Goal: Information Seeking & Learning: Understand process/instructions

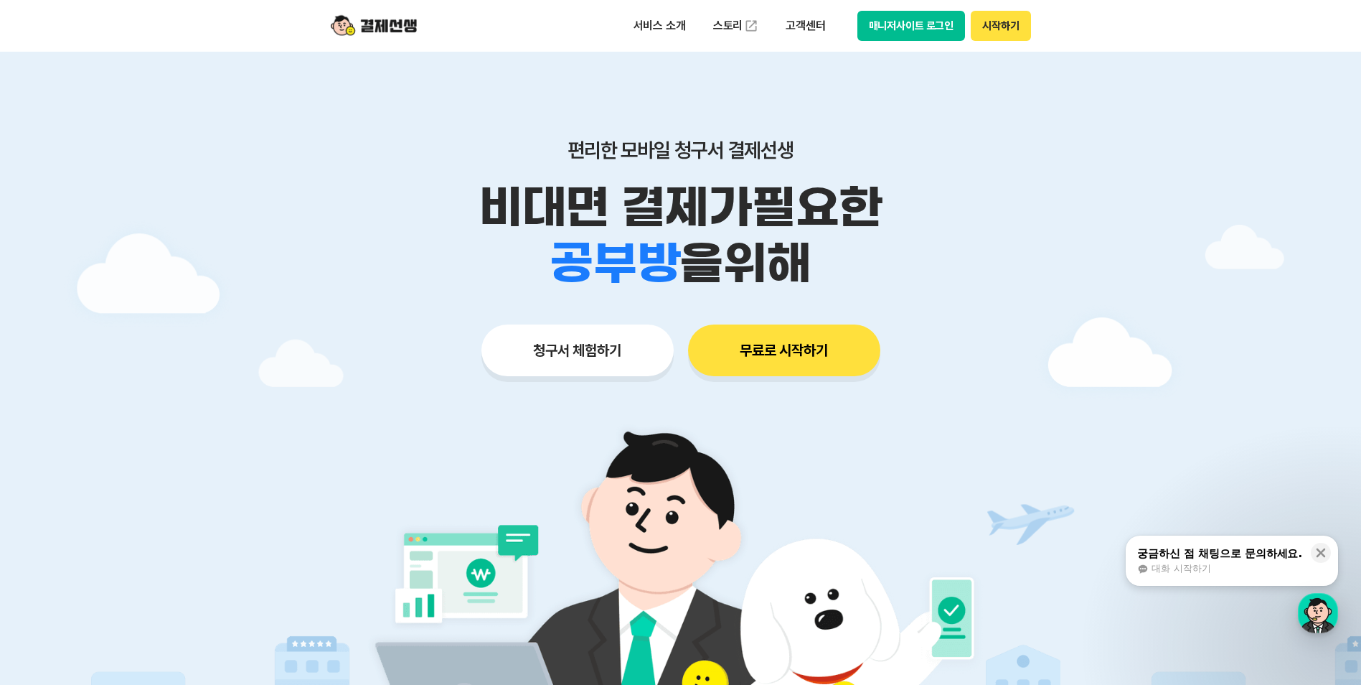
click at [1264, 565] on div "대화 시작하기" at bounding box center [1219, 568] width 165 height 13
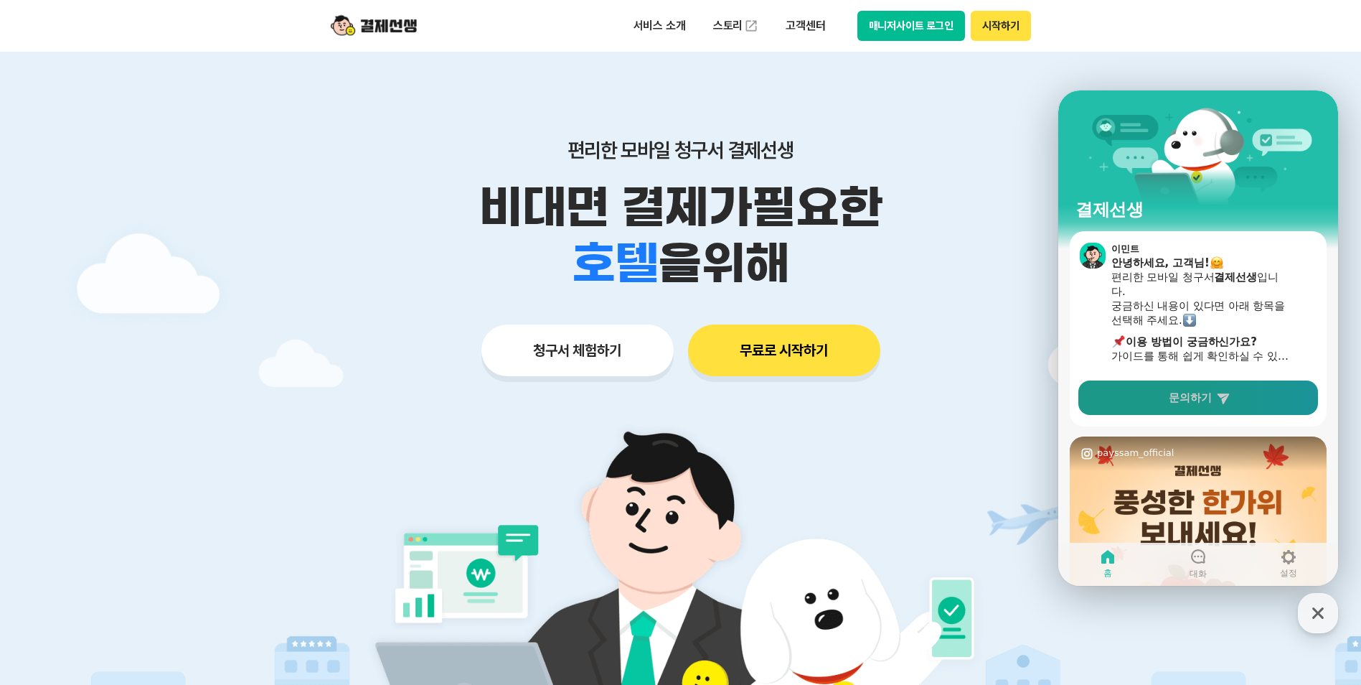
click at [1193, 413] on link "문의하기" at bounding box center [1199, 397] width 240 height 34
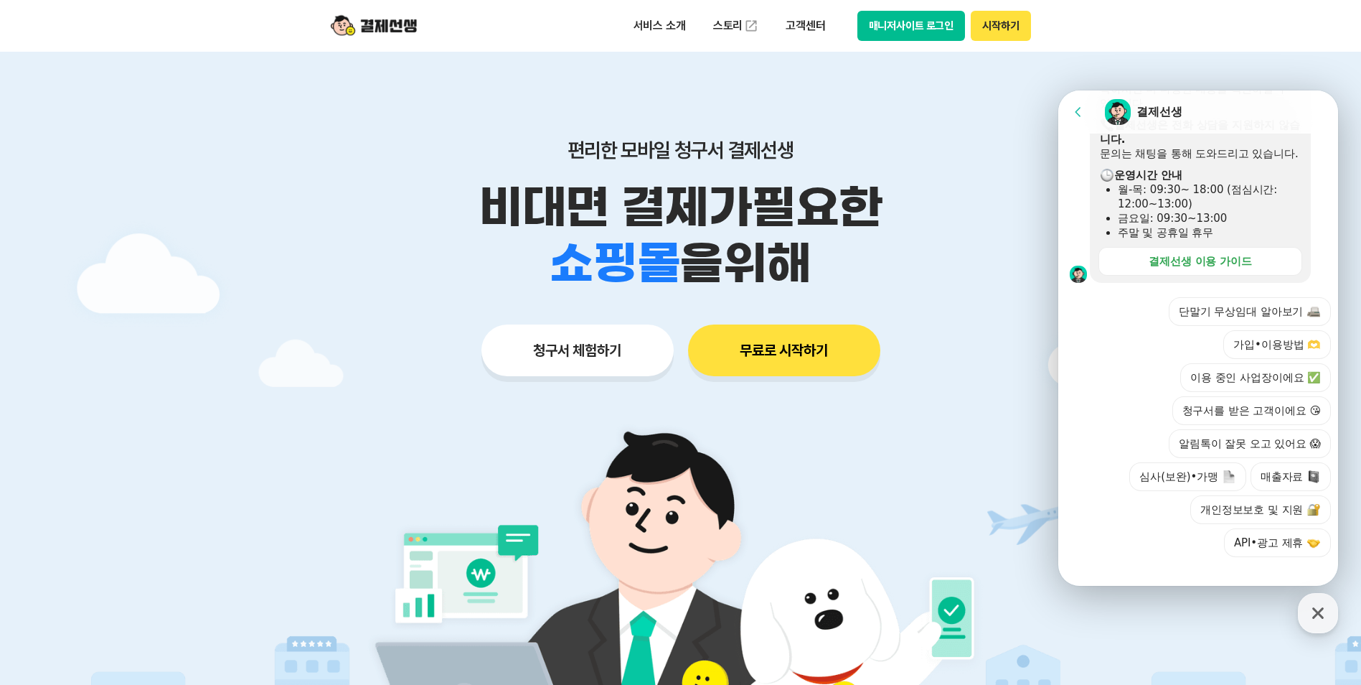
scroll to position [422, 0]
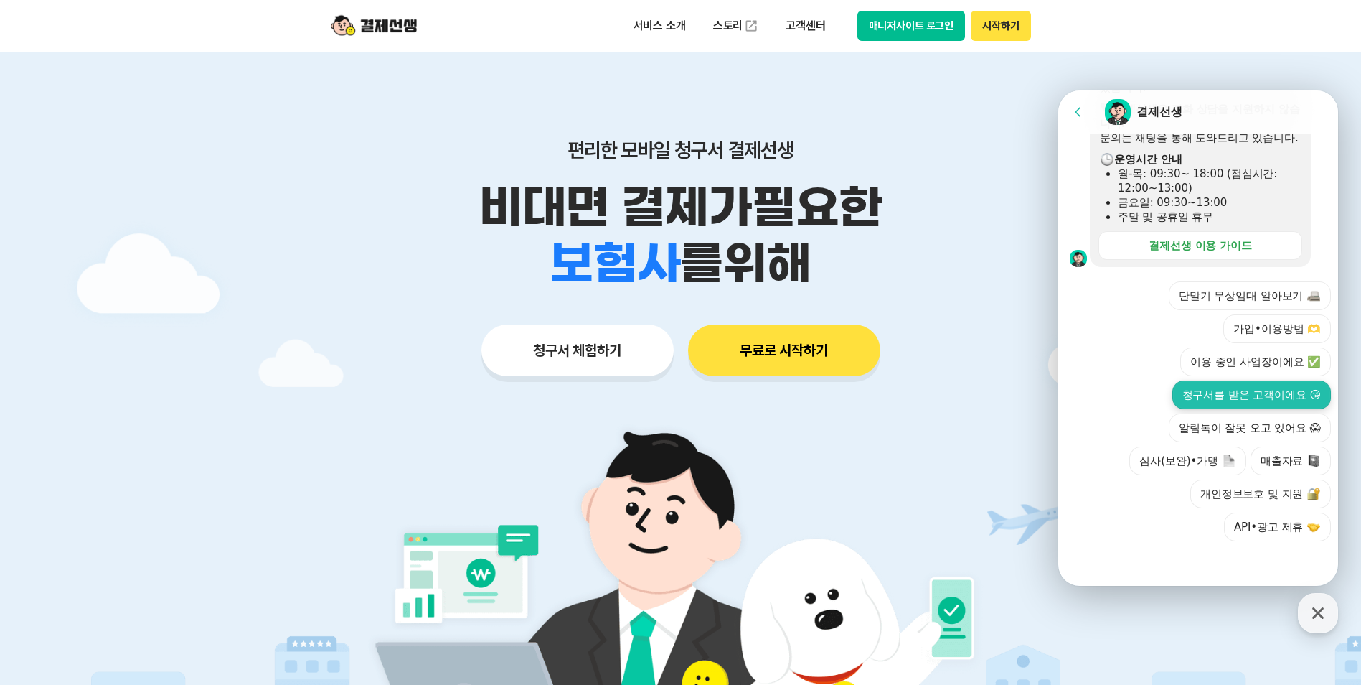
click at [1246, 399] on button "청구서를 받은 고객이에요 😘" at bounding box center [1252, 394] width 159 height 29
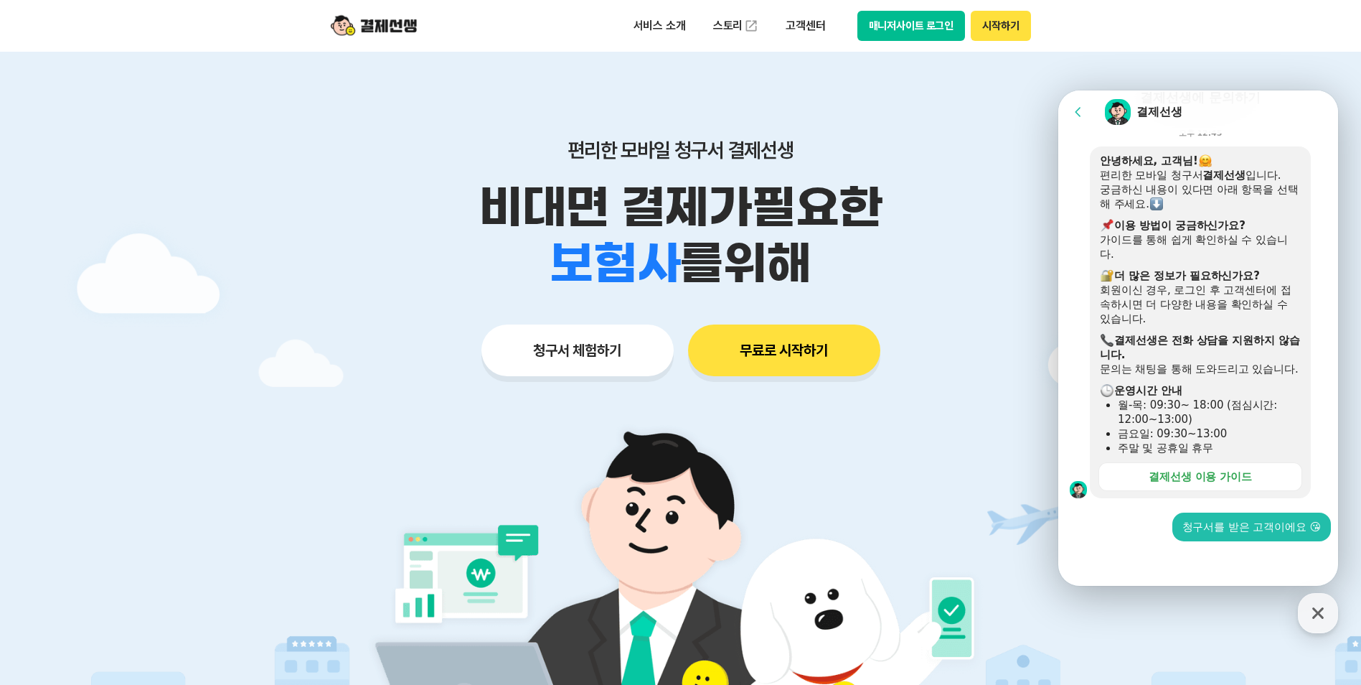
scroll to position [191, 0]
click at [1319, 109] on icon at bounding box center [1322, 112] width 14 height 14
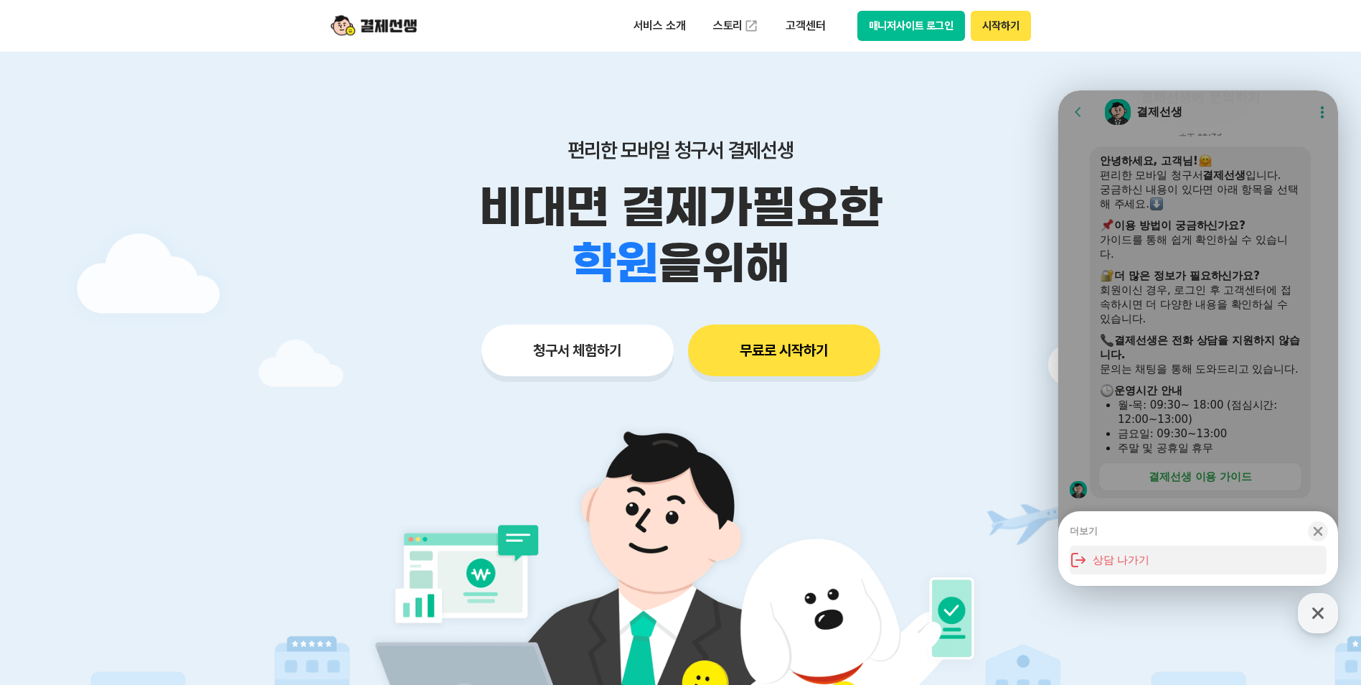
click at [1147, 548] on button "상담 나가기" at bounding box center [1198, 559] width 257 height 29
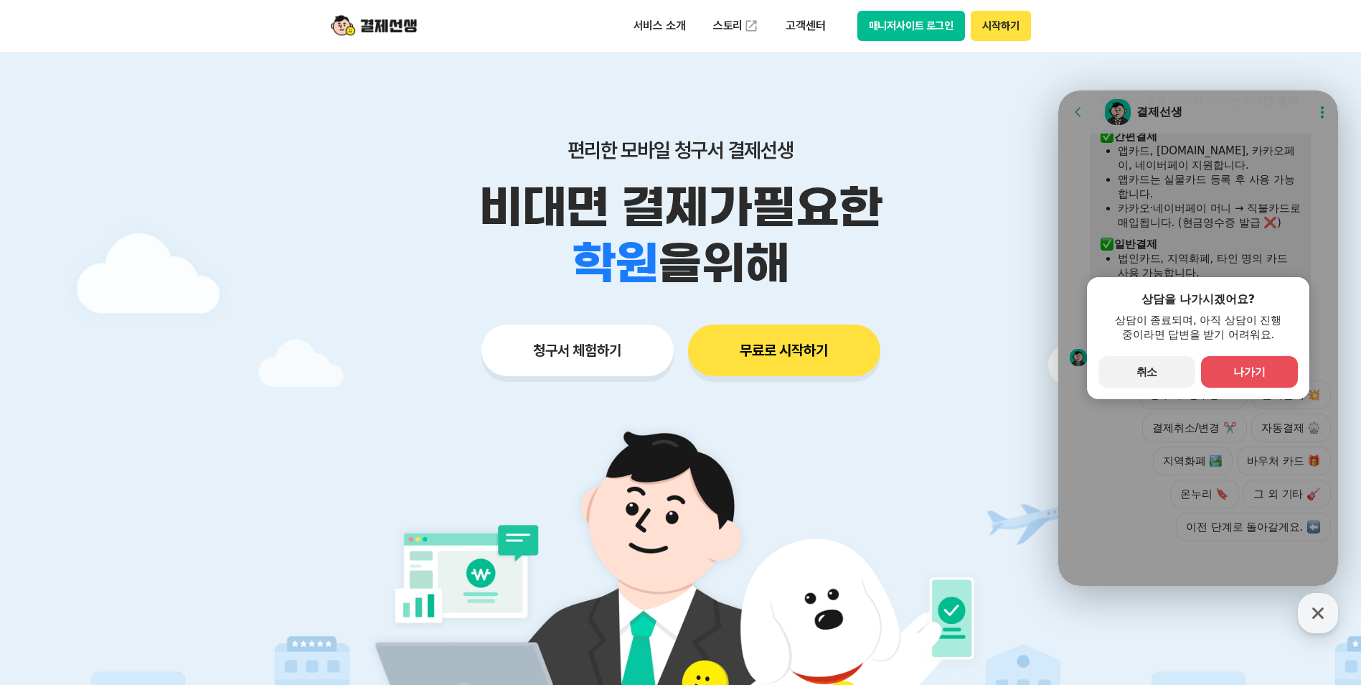
scroll to position [689, 0]
click at [1282, 370] on button "primary Button 나가기" at bounding box center [1249, 372] width 97 height 32
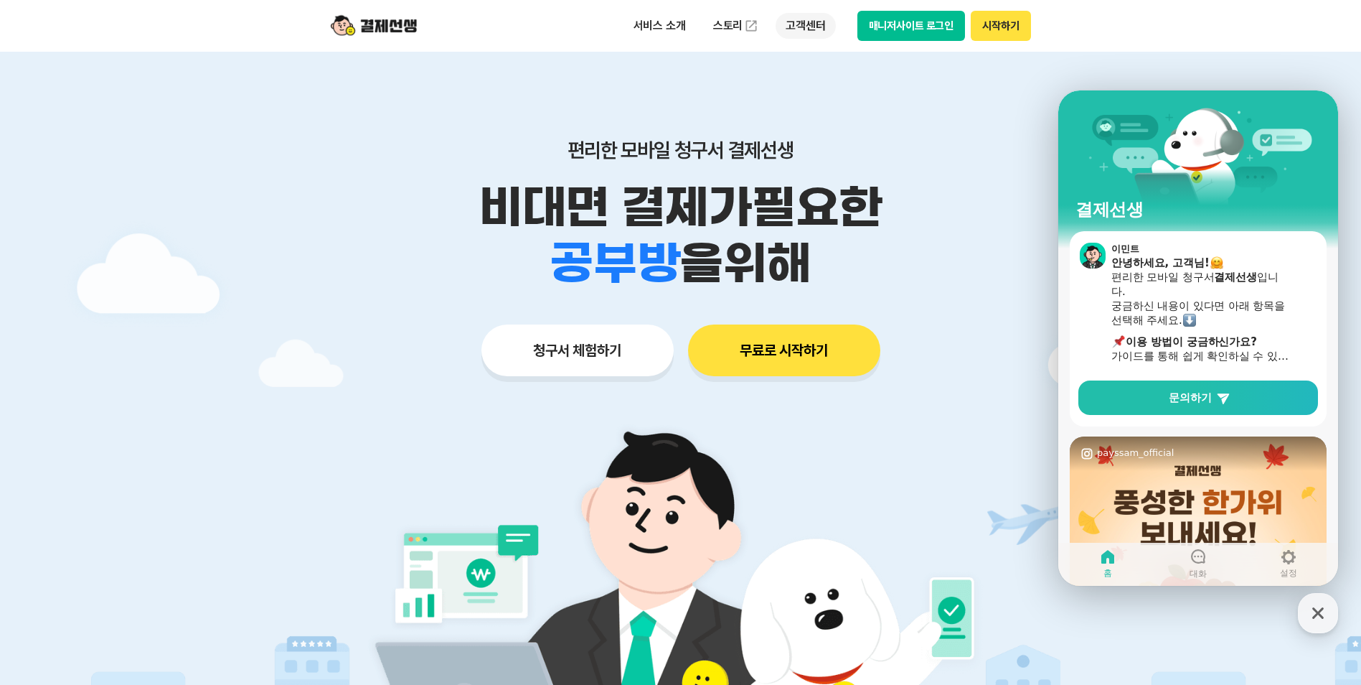
click at [791, 20] on p "고객센터" at bounding box center [806, 26] width 60 height 26
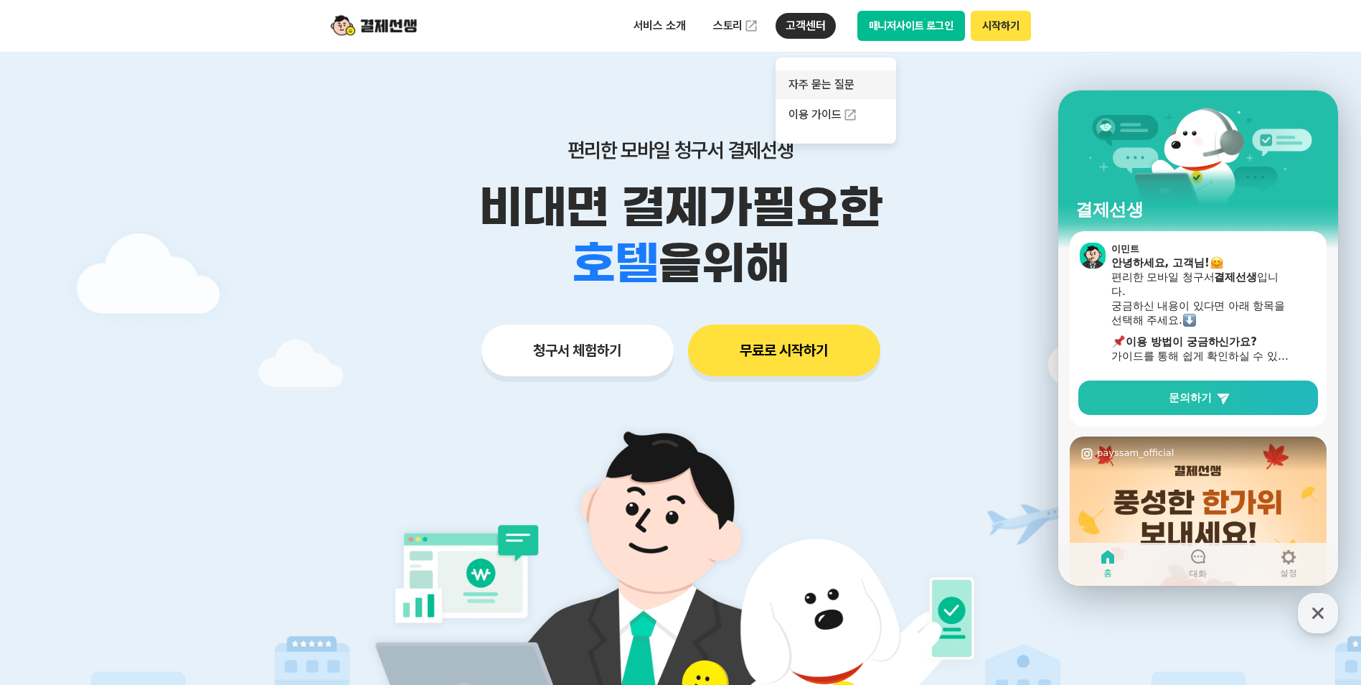
click at [810, 80] on link "자주 묻는 질문" at bounding box center [836, 84] width 121 height 29
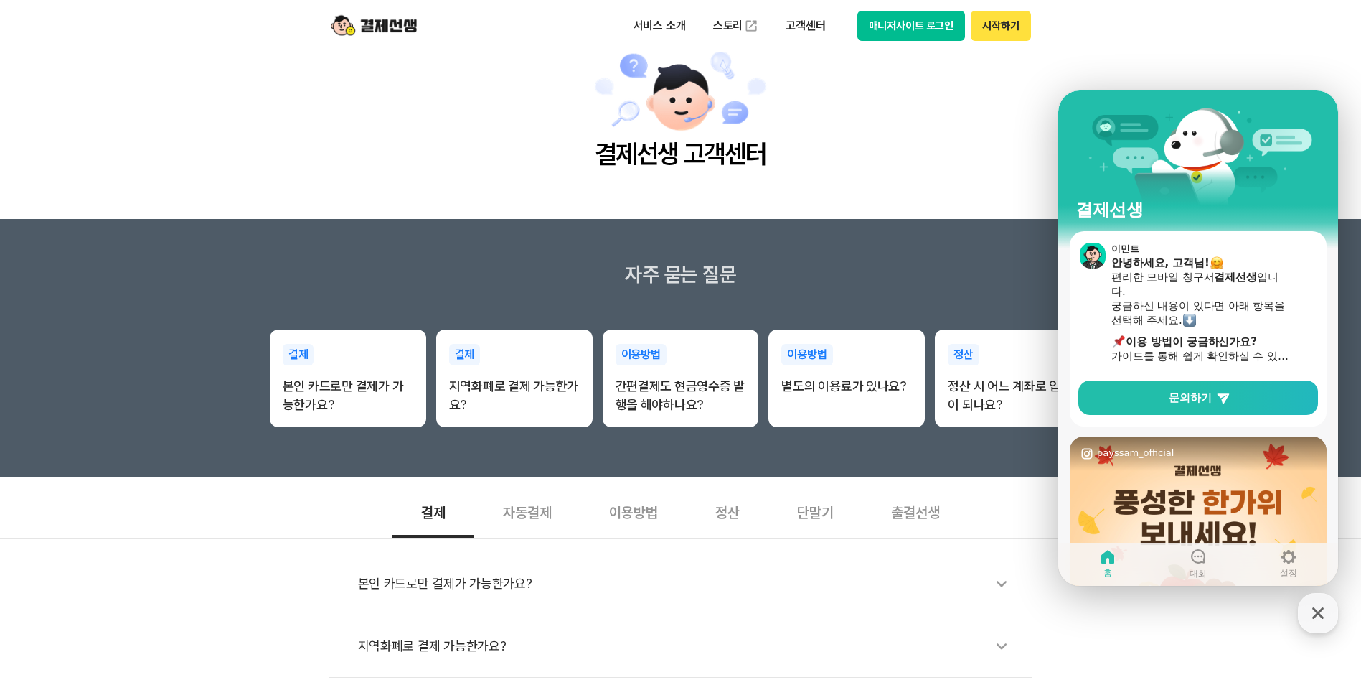
scroll to position [72, 0]
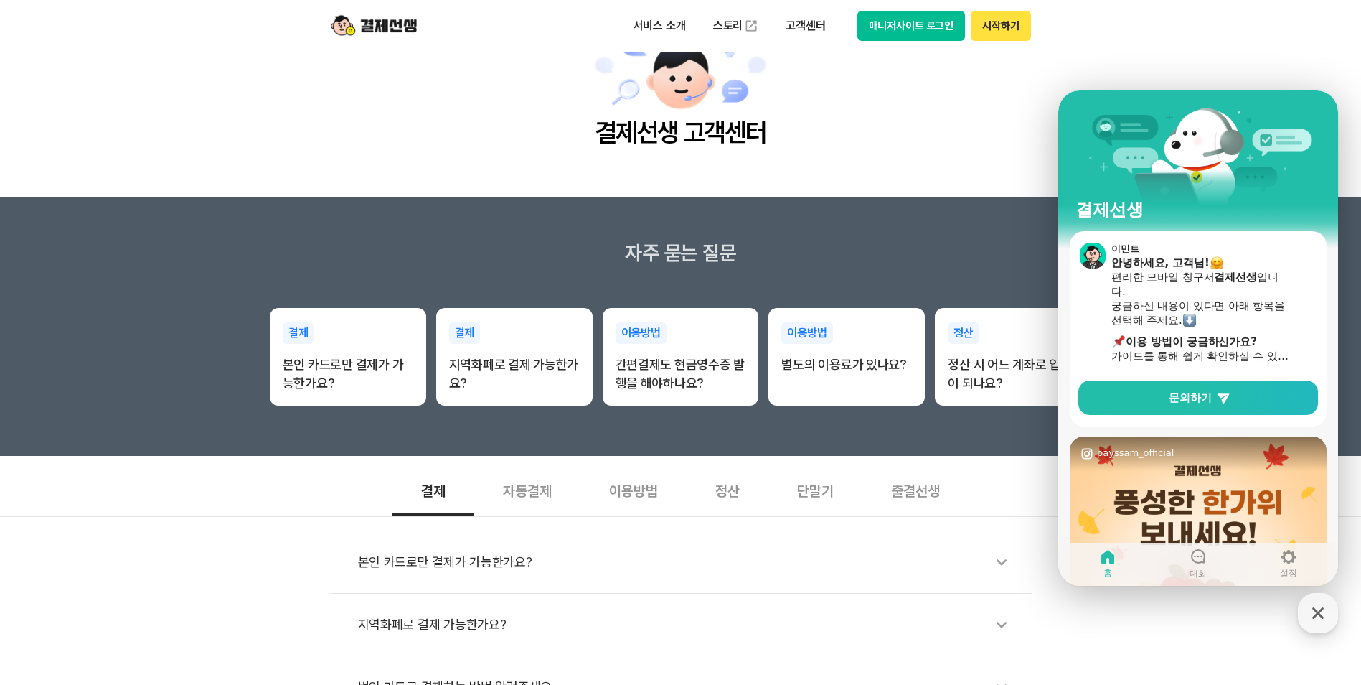
click at [537, 492] on div "자동결제" at bounding box center [527, 489] width 106 height 53
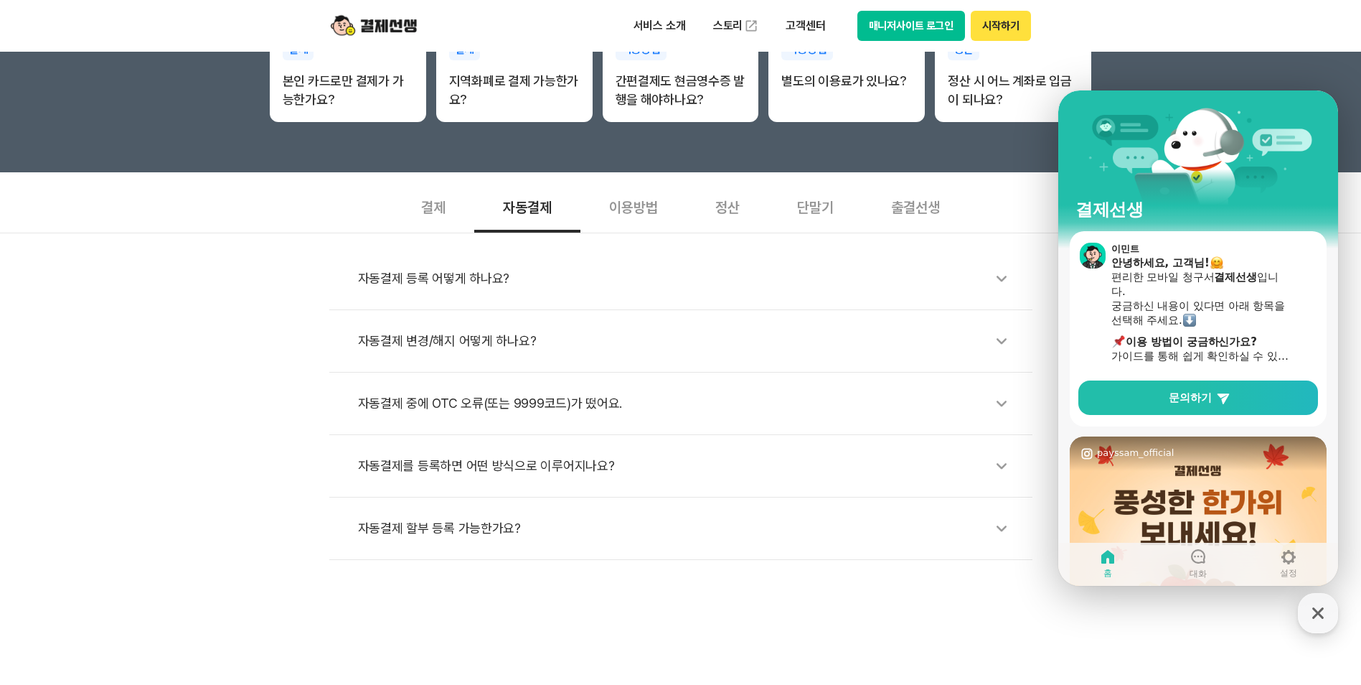
scroll to position [359, 0]
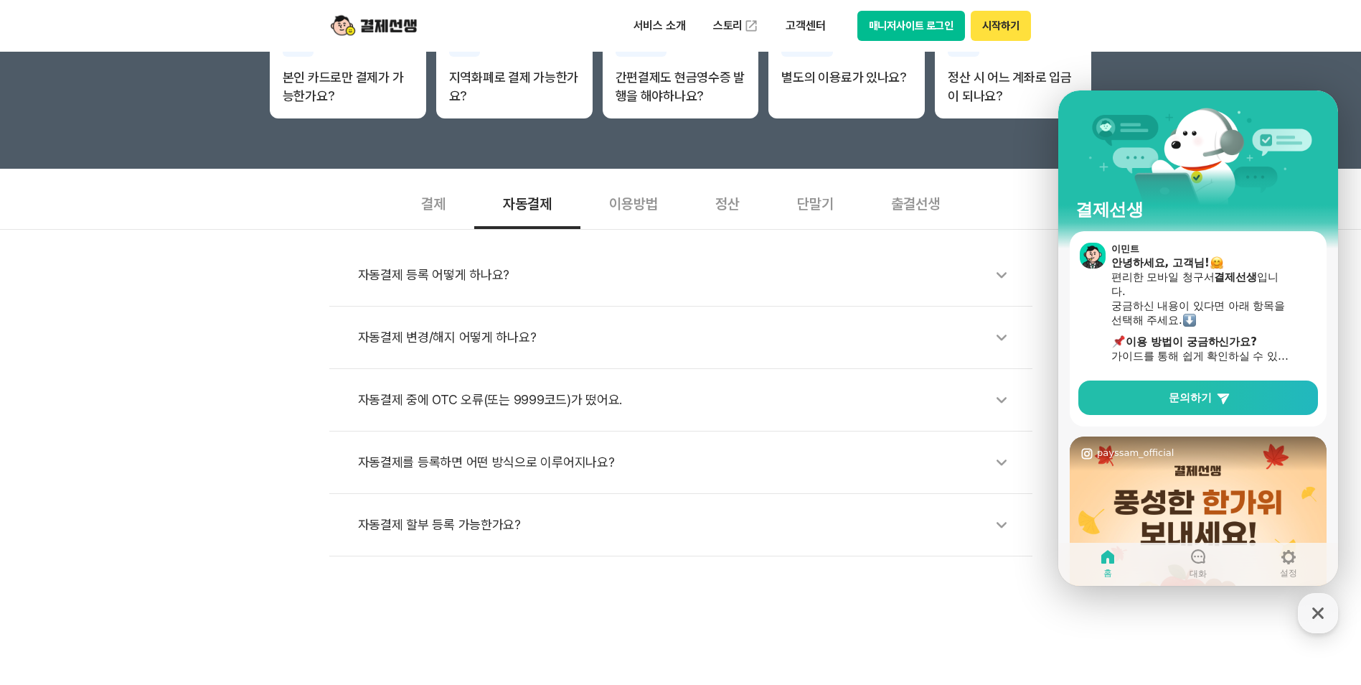
click at [502, 337] on div "자동결제 변경/해지 어떻게 하나요?" at bounding box center [688, 337] width 660 height 33
